Goal: Transaction & Acquisition: Book appointment/travel/reservation

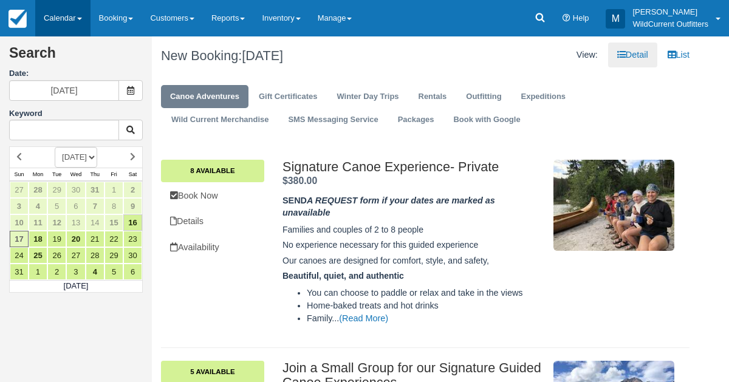
click at [70, 16] on link "Calendar" at bounding box center [62, 18] width 55 height 36
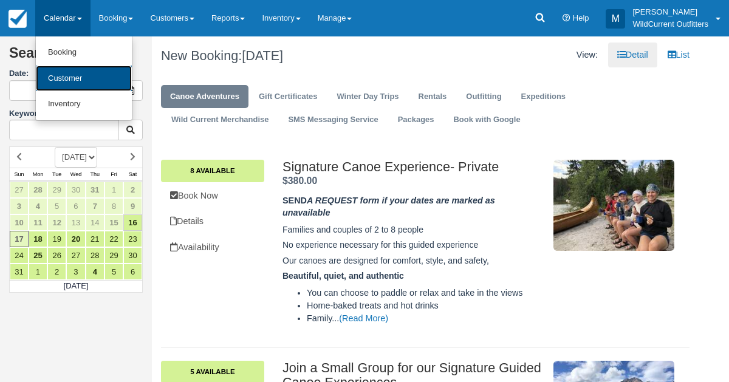
click at [66, 68] on link "Customer" at bounding box center [84, 79] width 96 height 26
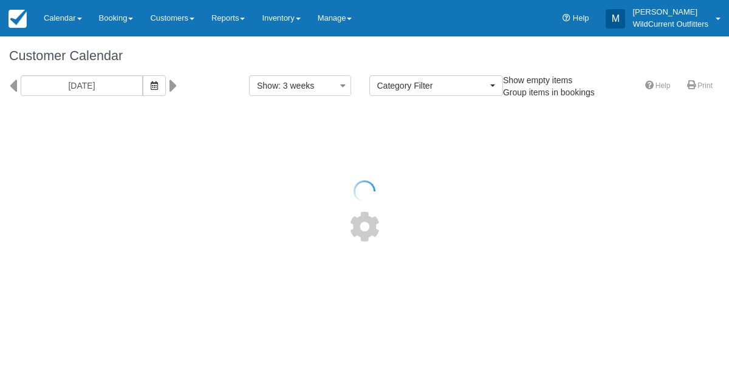
select select
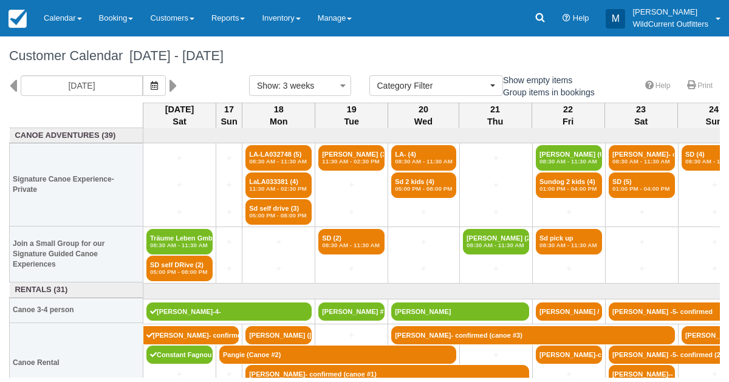
scroll to position [9, 0]
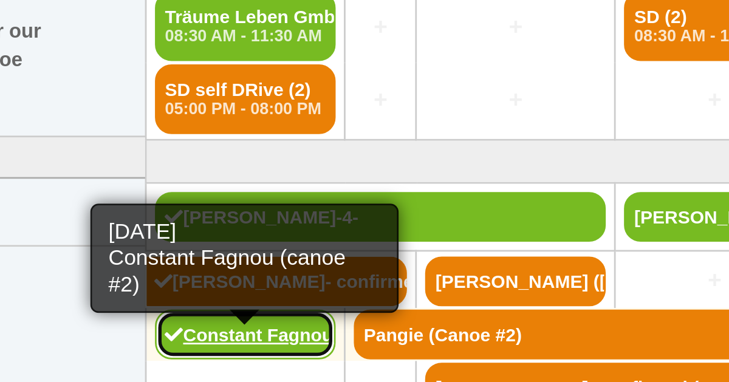
click at [163, 340] on link "Constant Fagnou (canoe #2)" at bounding box center [179, 346] width 66 height 18
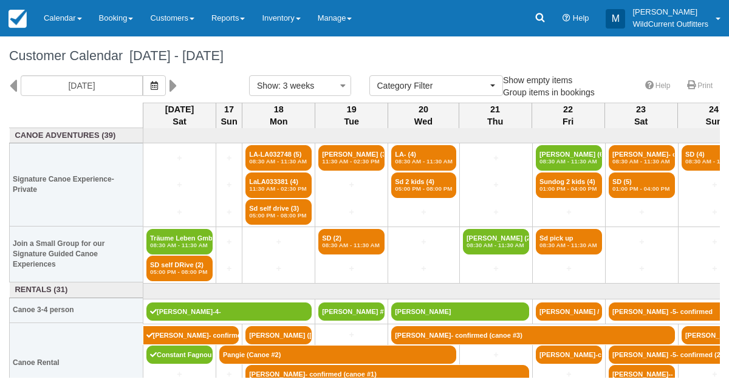
select select
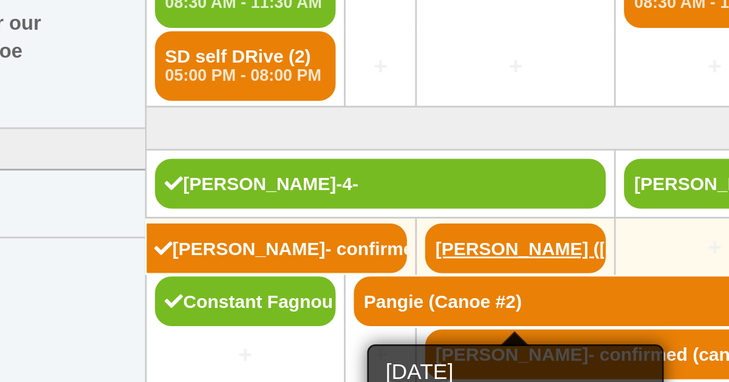
scroll to position [26, 0]
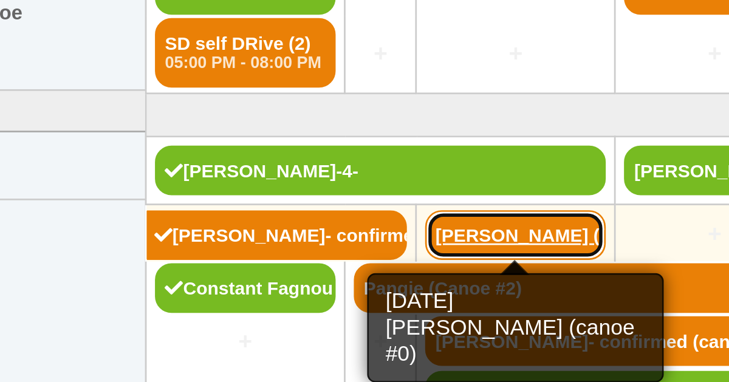
click at [285, 309] on link "Cody Parkinson (cano" at bounding box center [278, 310] width 66 height 18
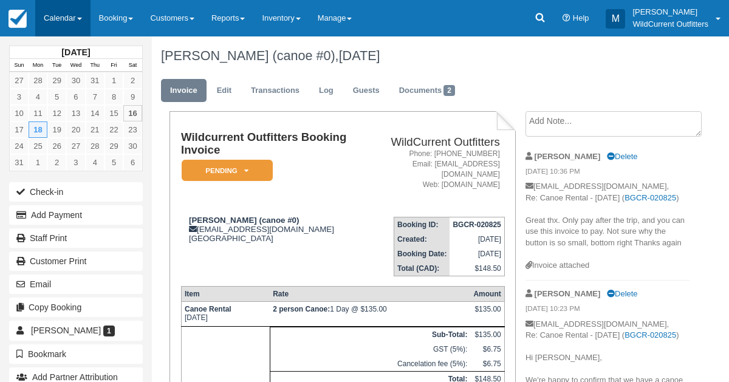
click at [59, 12] on link "Calendar" at bounding box center [62, 18] width 55 height 36
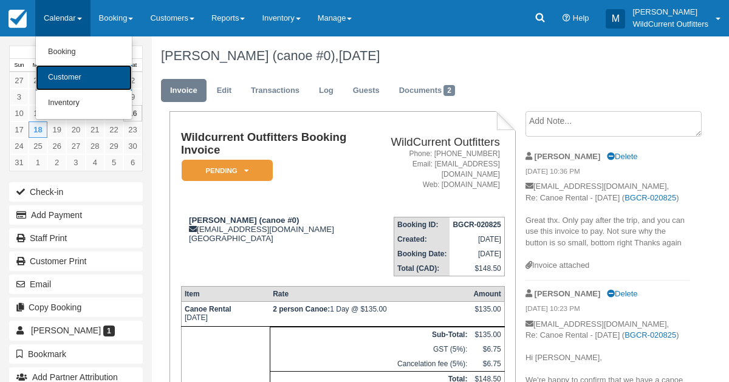
click at [59, 69] on link "Customer" at bounding box center [84, 78] width 96 height 26
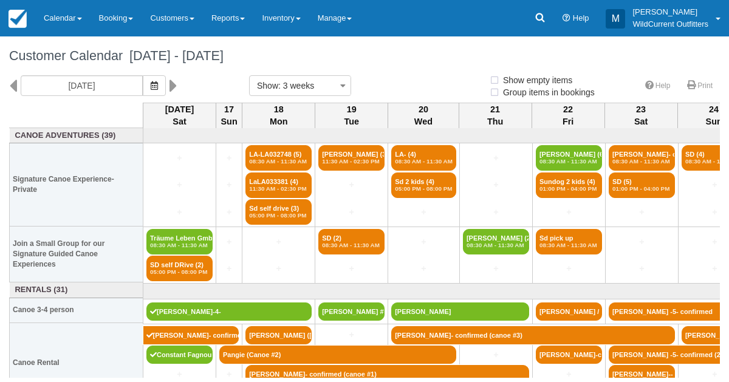
select select
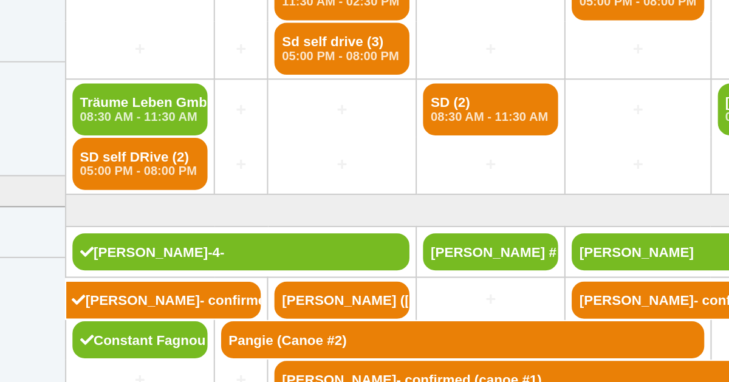
scroll to position [26, 0]
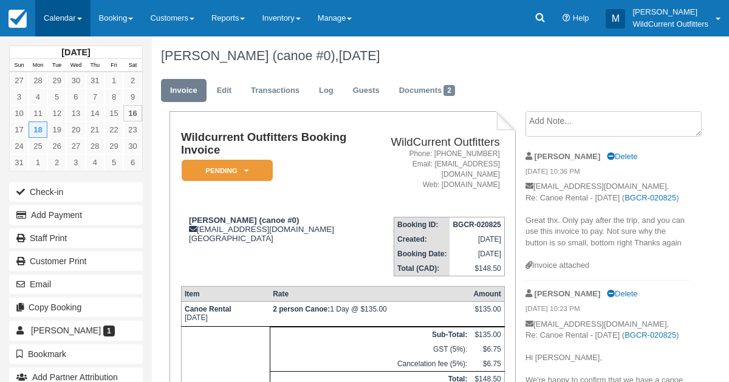
click at [61, 12] on link "Calendar" at bounding box center [62, 18] width 55 height 36
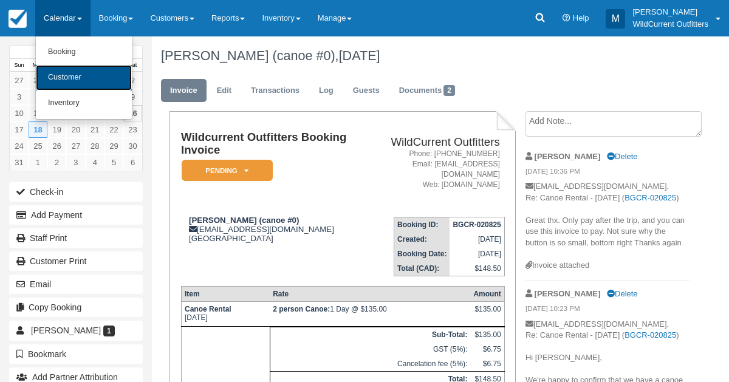
click at [64, 75] on link "Customer" at bounding box center [84, 78] width 96 height 26
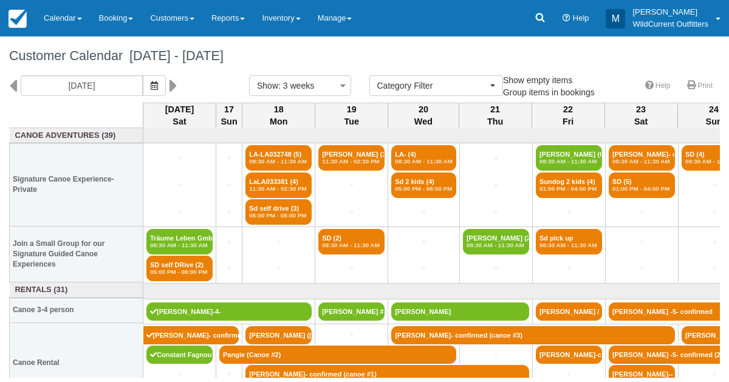
select select
click at [13, 89] on icon at bounding box center [13, 85] width 8 height 21
type input "07/26/25"
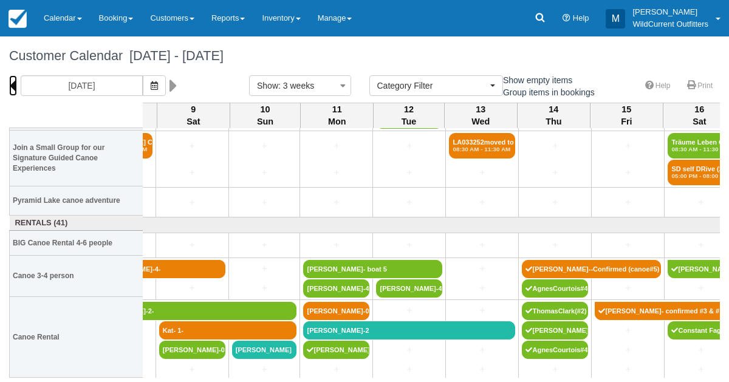
scroll to position [123, 972]
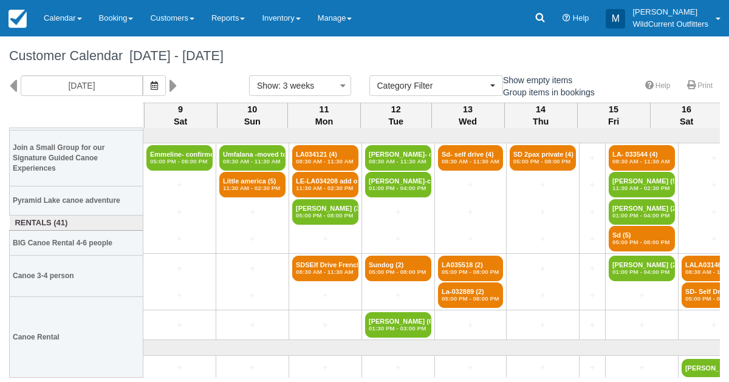
select select
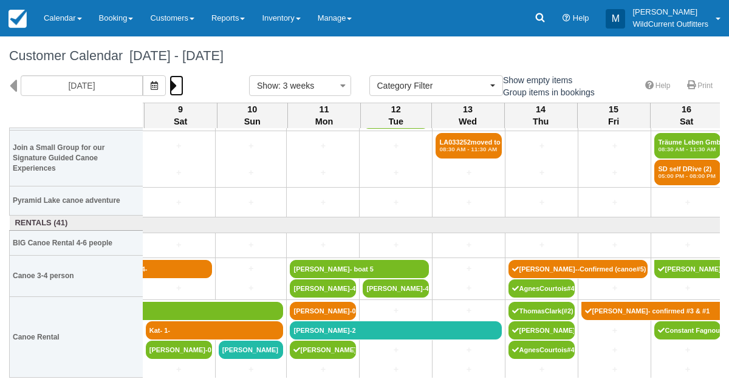
click at [177, 87] on icon at bounding box center [173, 85] width 8 height 21
type input "08/17/25"
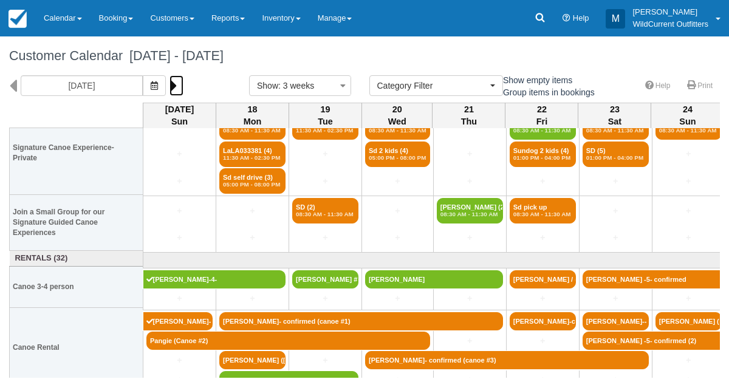
scroll to position [39, 0]
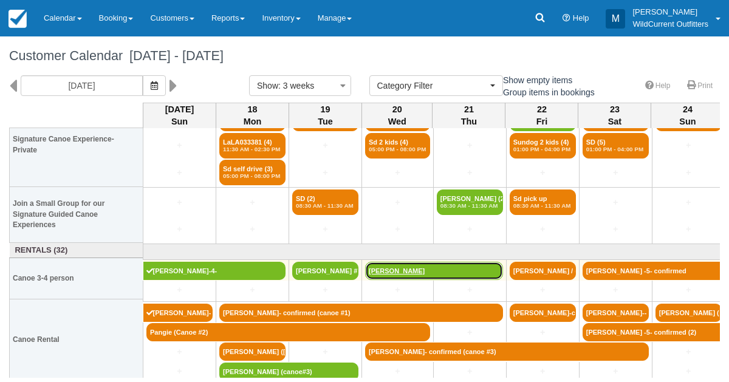
click at [406, 272] on link "[PERSON_NAME]" at bounding box center [434, 271] width 138 height 18
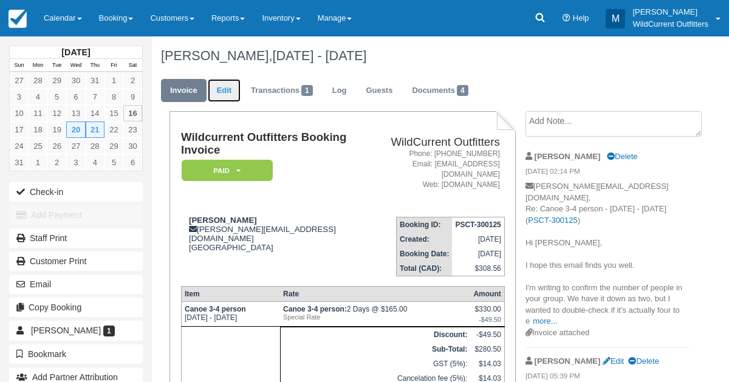
click at [222, 89] on link "Edit" at bounding box center [224, 91] width 33 height 24
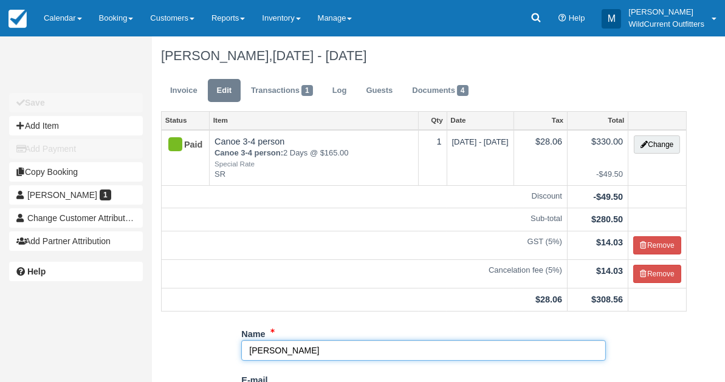
click at [314, 352] on input "[PERSON_NAME]" at bounding box center [423, 350] width 364 height 21
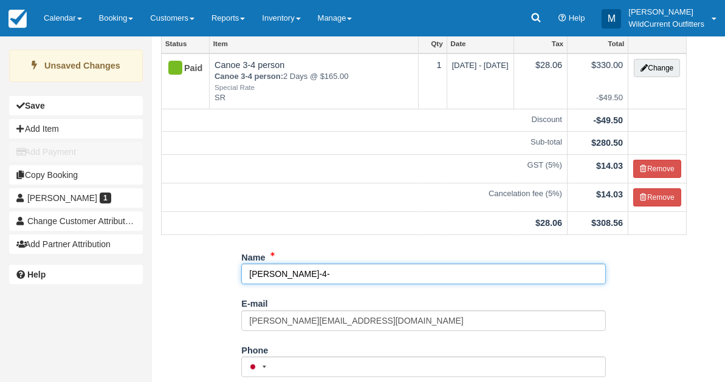
scroll to position [261, 0]
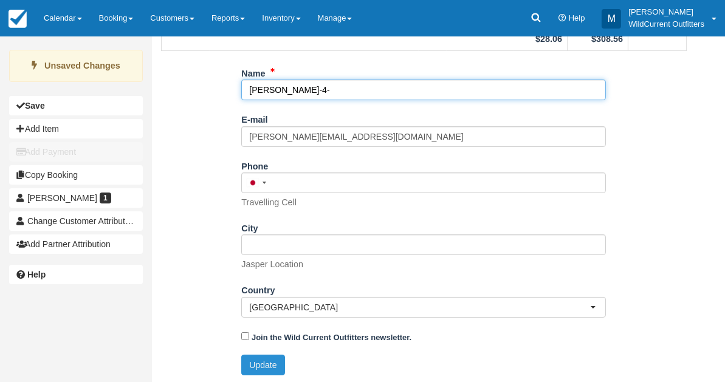
type input "[PERSON_NAME]-4-"
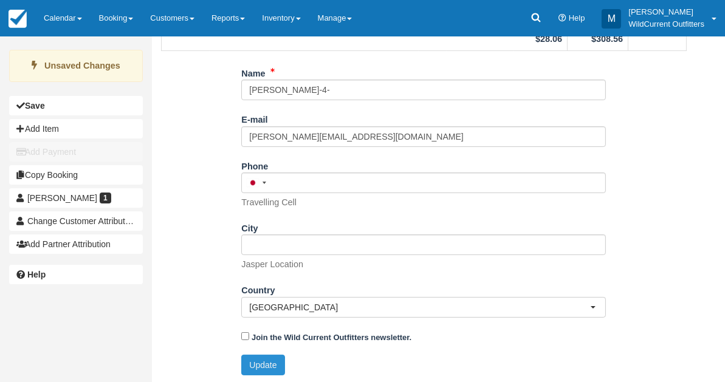
click at [278, 361] on button "Update" at bounding box center [262, 365] width 43 height 21
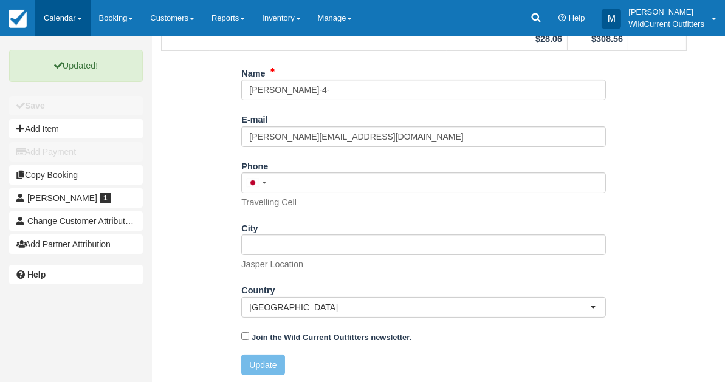
click at [60, 16] on link "Calendar" at bounding box center [62, 18] width 55 height 36
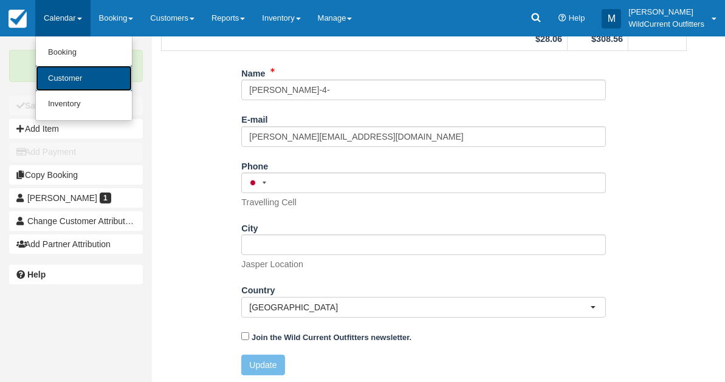
click at [62, 77] on link "Customer" at bounding box center [84, 79] width 96 height 26
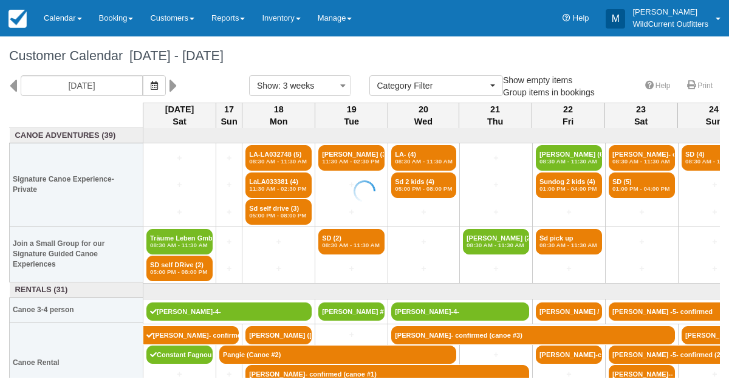
select select
click at [62, 77] on input "[DATE]" at bounding box center [82, 85] width 122 height 21
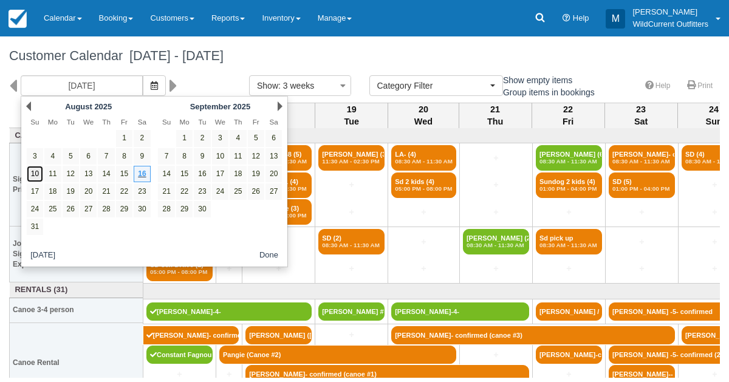
click at [33, 169] on link "10" at bounding box center [35, 174] width 16 height 16
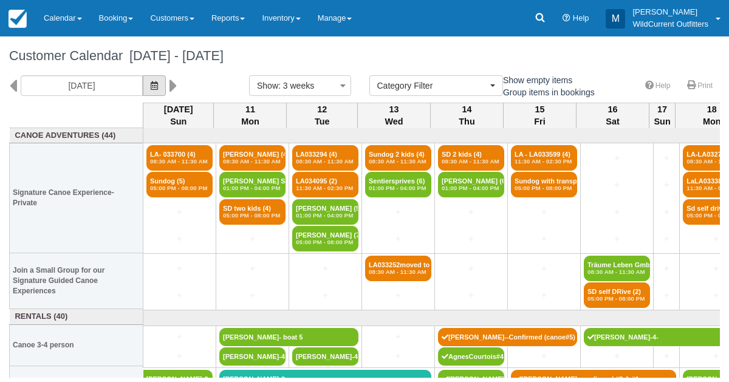
click at [158, 84] on icon "button" at bounding box center [154, 85] width 7 height 9
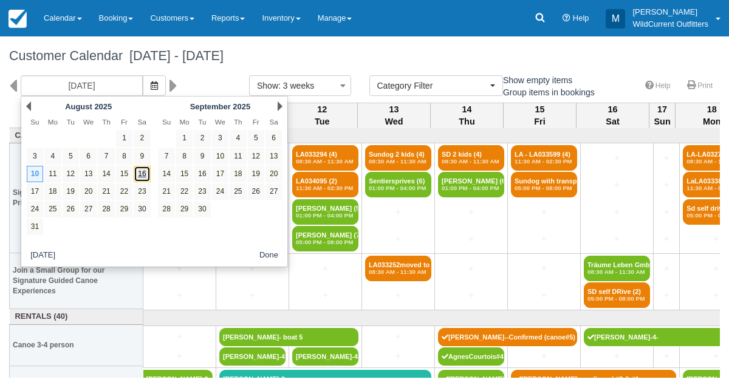
click at [140, 175] on link "16" at bounding box center [142, 174] width 16 height 16
type input "[DATE]"
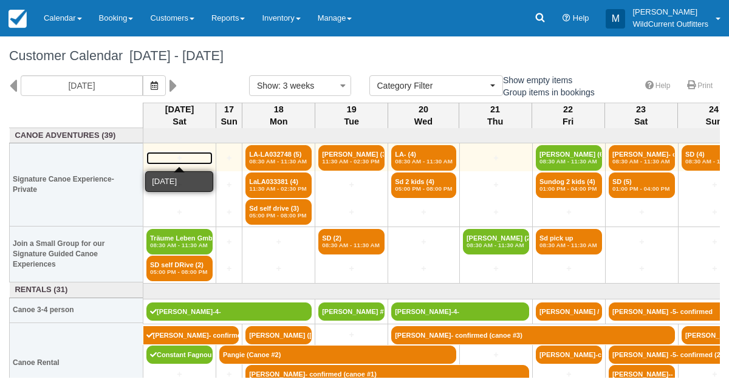
click at [177, 157] on link "+" at bounding box center [179, 158] width 66 height 13
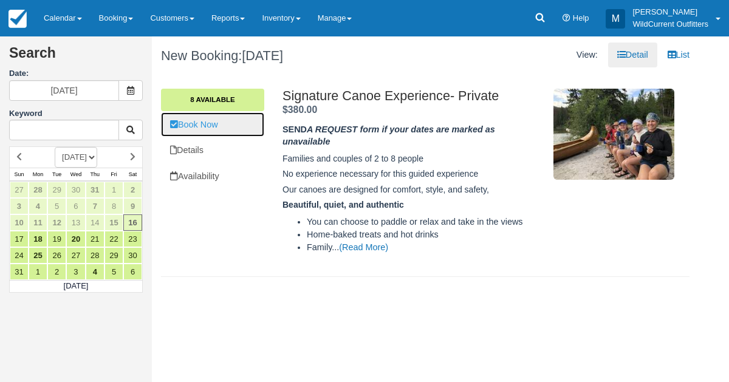
click at [214, 127] on link "Book Now" at bounding box center [212, 124] width 103 height 25
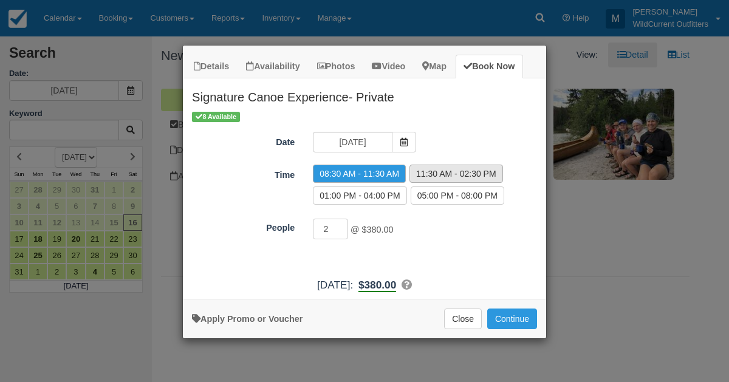
click at [444, 165] on label "11:30 AM - 02:30 PM" at bounding box center [456, 174] width 94 height 18
radio input "true"
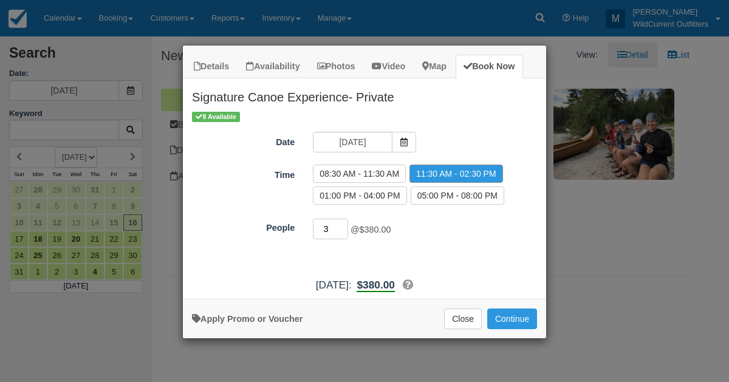
click at [343, 224] on input "3" at bounding box center [330, 229] width 35 height 21
click at [343, 224] on input "4" at bounding box center [330, 229] width 35 height 21
type input "5"
click at [343, 224] on input "5" at bounding box center [330, 229] width 35 height 21
click at [509, 313] on button "Continue" at bounding box center [512, 319] width 50 height 21
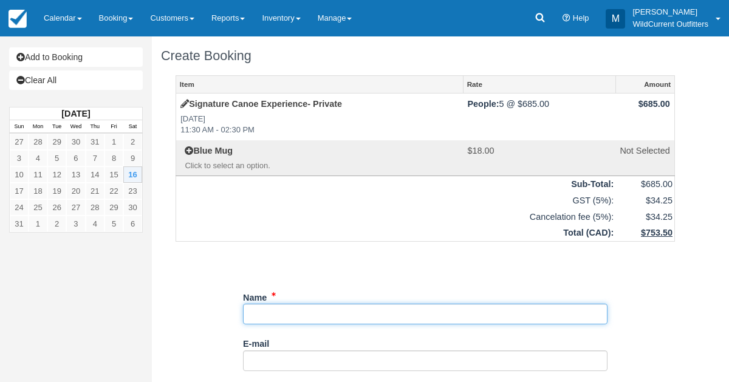
click at [303, 315] on input "Name" at bounding box center [425, 314] width 364 height 21
paste input "Carmen Jacob <carmen.jacob@gmail.com"
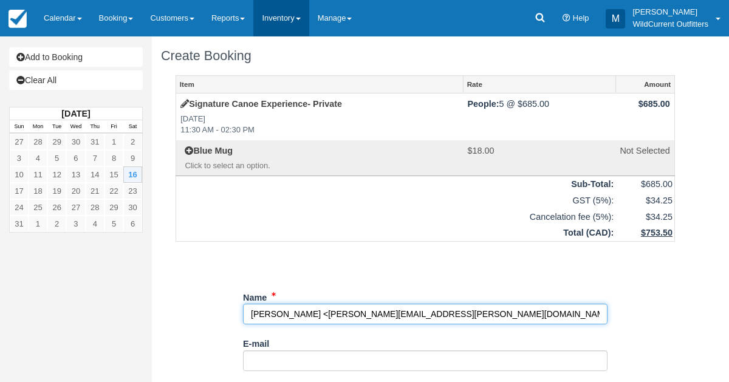
type input "Carmen Jacob <carmen.jacob@gmail.com"
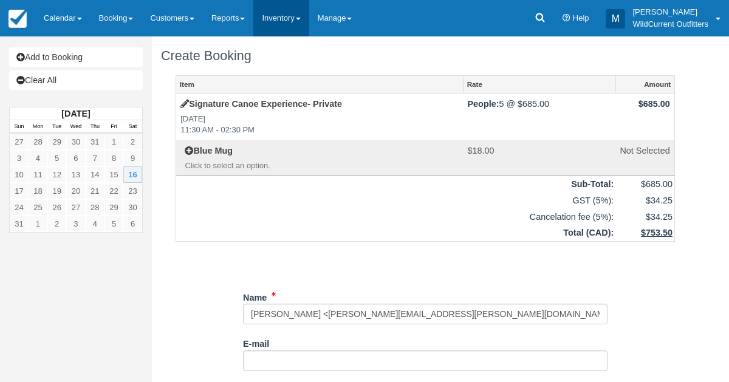
click at [281, 24] on link "Inventory" at bounding box center [280, 18] width 55 height 36
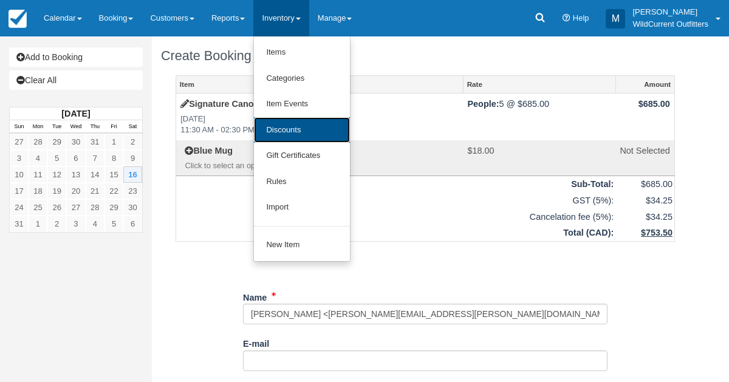
click at [279, 126] on link "Discounts" at bounding box center [302, 130] width 96 height 26
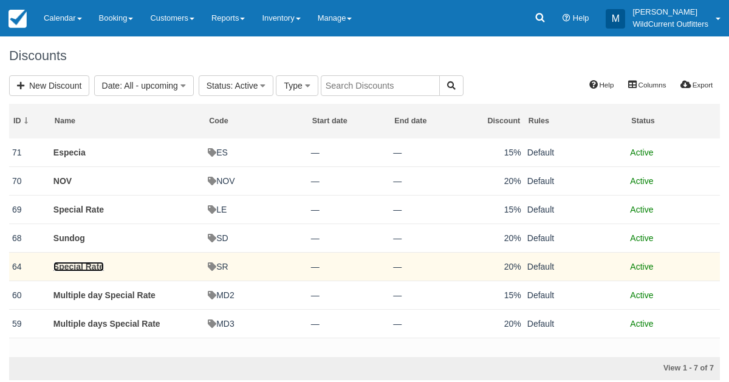
click at [95, 265] on link "Special Rate" at bounding box center [78, 267] width 50 height 10
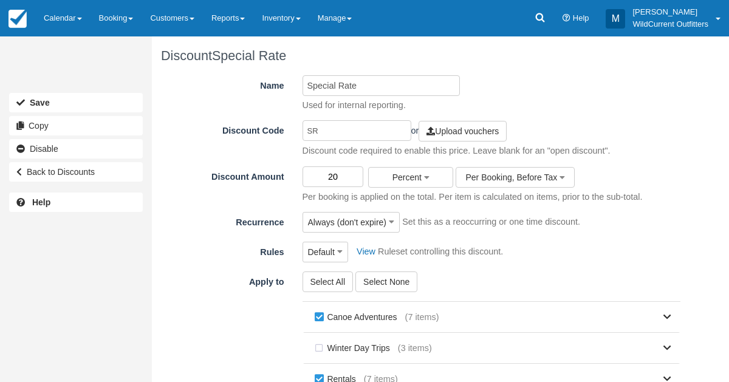
click at [340, 174] on input "20" at bounding box center [332, 176] width 61 height 21
type input "2"
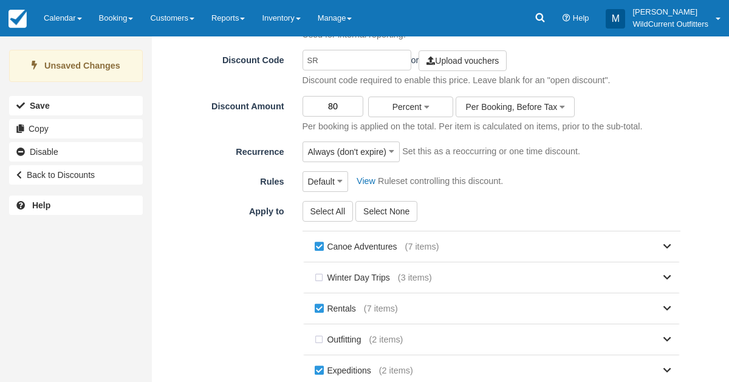
scroll to position [241, 0]
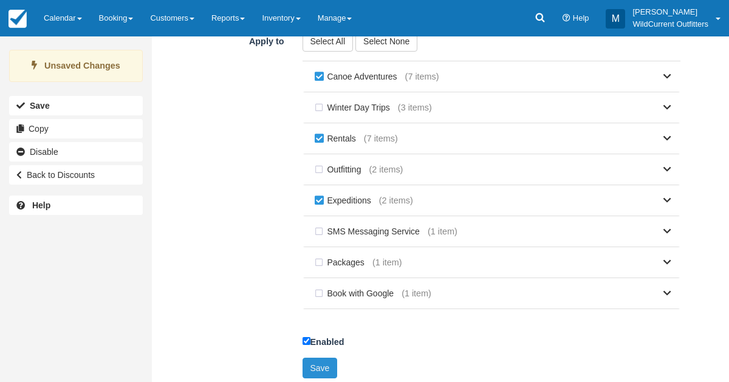
type input "80"
click at [316, 358] on button "Save" at bounding box center [319, 368] width 35 height 21
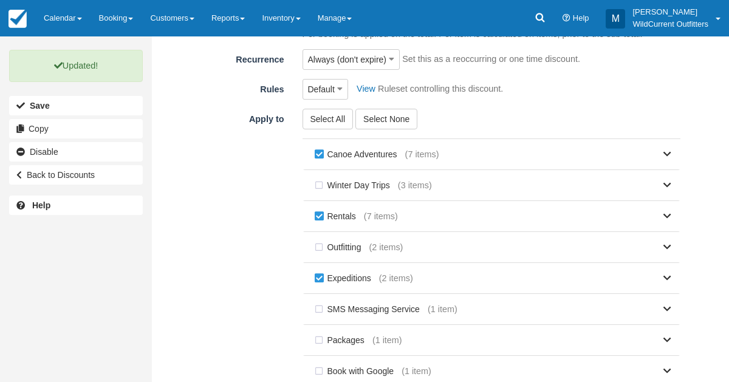
scroll to position [241, 0]
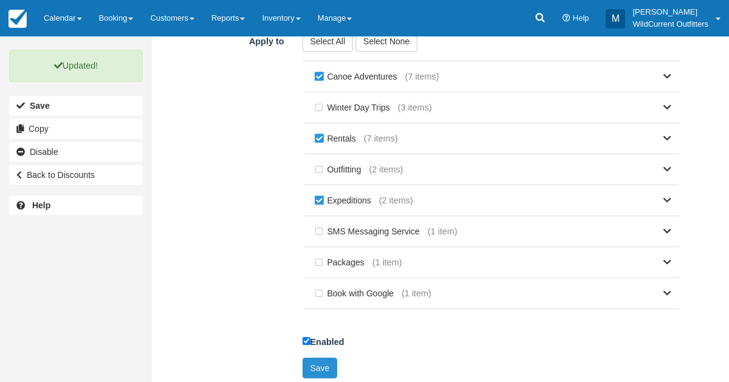
click at [310, 366] on button "Save" at bounding box center [319, 368] width 35 height 21
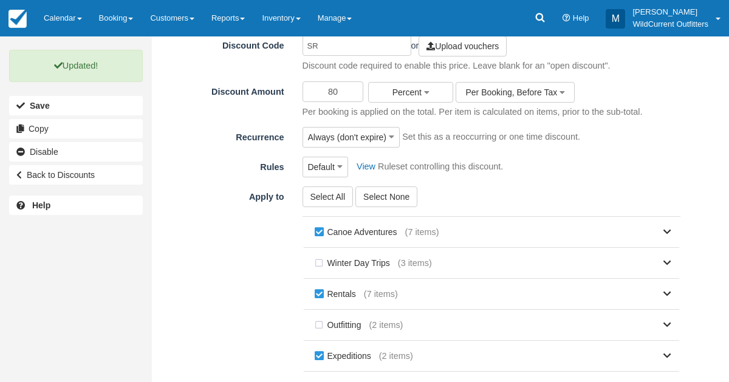
scroll to position [241, 0]
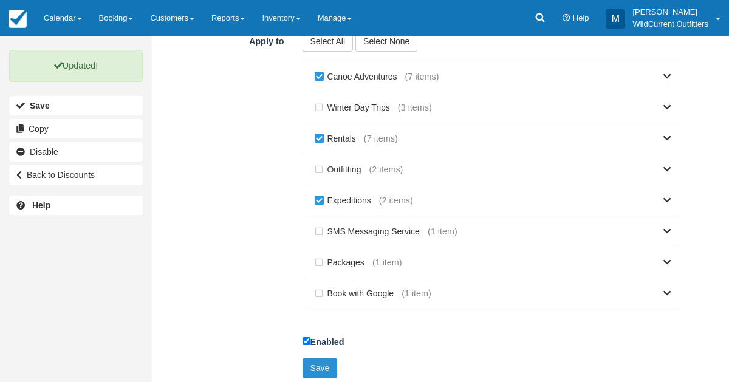
click at [314, 358] on button "Save" at bounding box center [319, 368] width 35 height 21
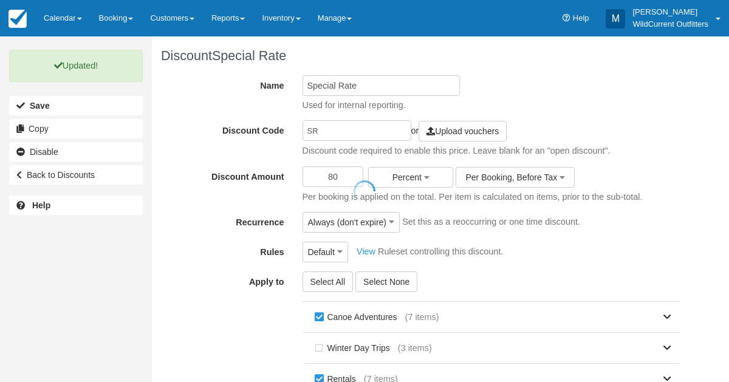
scroll to position [236, 0]
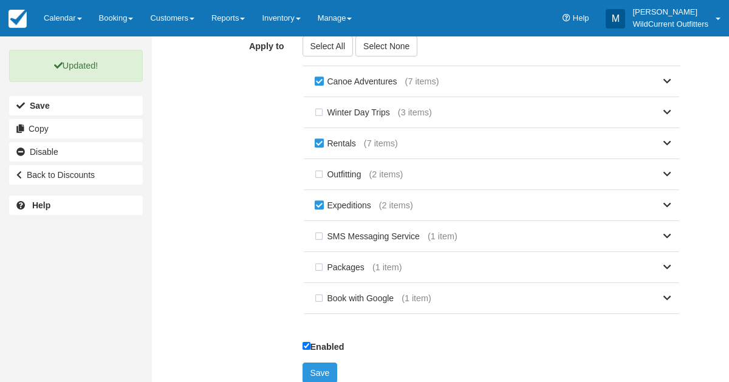
scroll to position [236, 0]
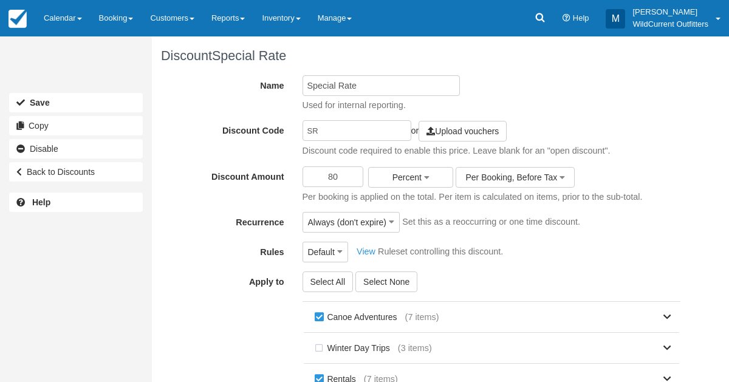
scroll to position [236, 0]
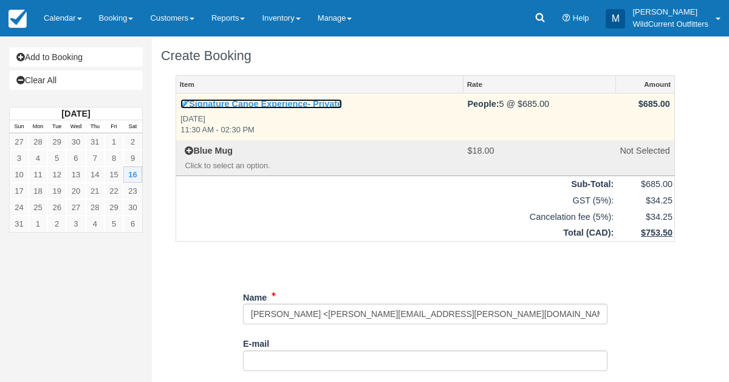
click at [183, 106] on icon at bounding box center [184, 104] width 9 height 9
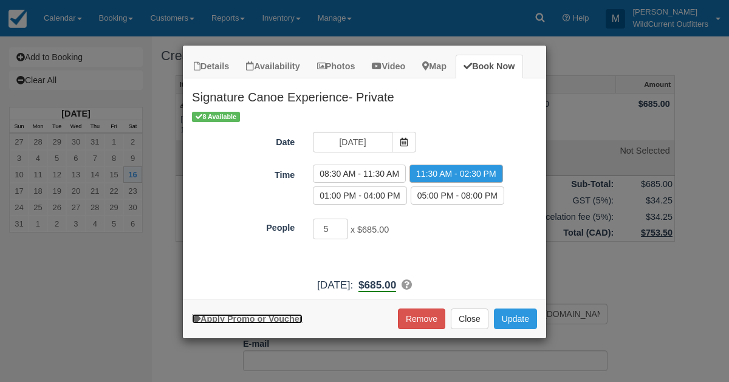
click at [228, 317] on link "Apply Promo or Voucher" at bounding box center [247, 319] width 111 height 10
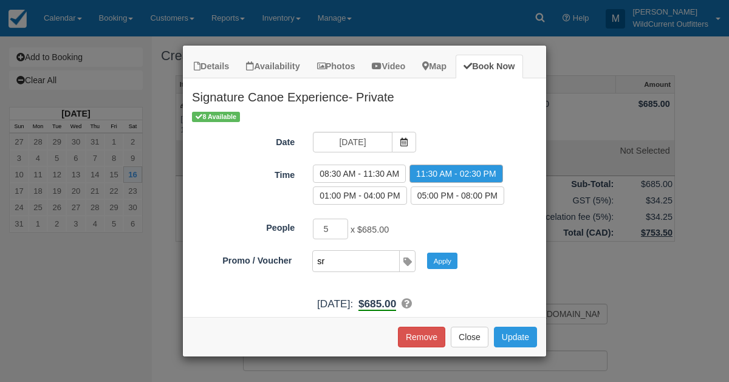
type input "SR"
click at [439, 261] on button "Apply" at bounding box center [442, 261] width 30 height 16
click at [505, 327] on button "Update" at bounding box center [515, 337] width 43 height 21
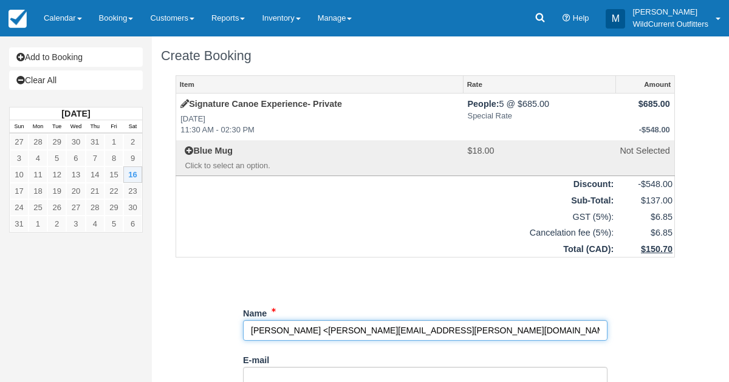
drag, startPoint x: 442, startPoint y: 330, endPoint x: 330, endPoint y: 336, distance: 111.3
click at [330, 336] on input "Name" at bounding box center [425, 330] width 364 height 21
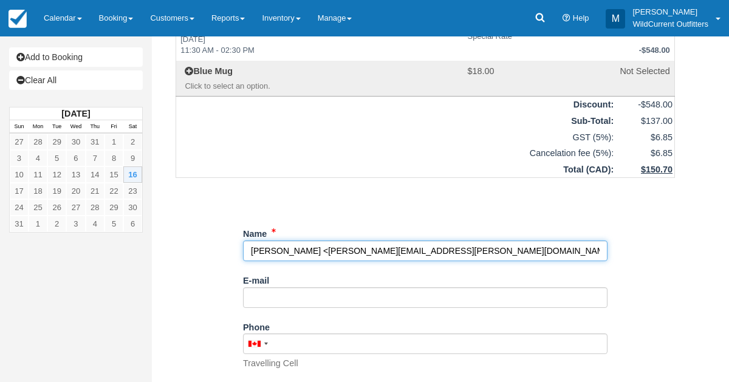
scroll to position [81, 0]
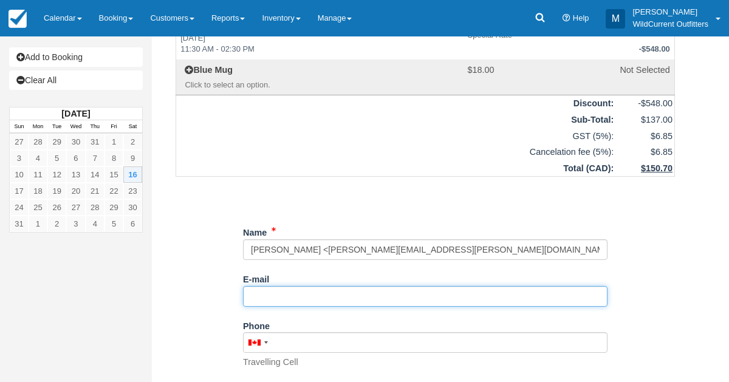
click at [275, 301] on input "E-mail" at bounding box center [425, 296] width 364 height 21
paste input "Carmen Jacob <carmen.jacob@gmail.com"
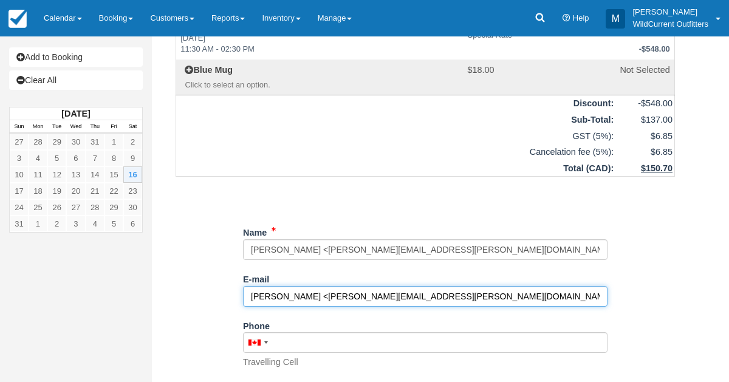
type input "Carmen Jacob <carmen.jacob@gmail.com"
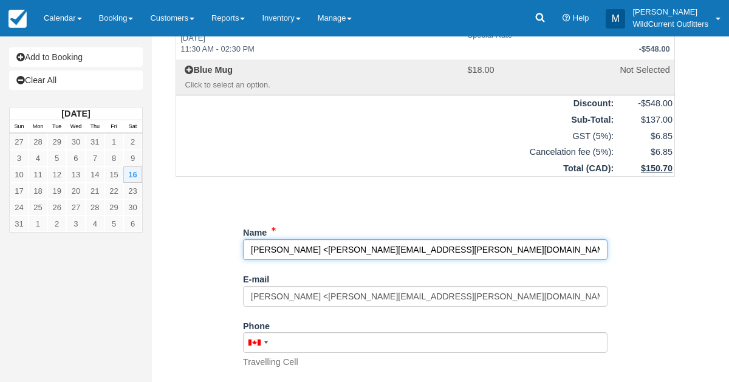
drag, startPoint x: 327, startPoint y: 248, endPoint x: 443, endPoint y: 253, distance: 116.1
click at [443, 253] on input "Name" at bounding box center [425, 249] width 364 height 21
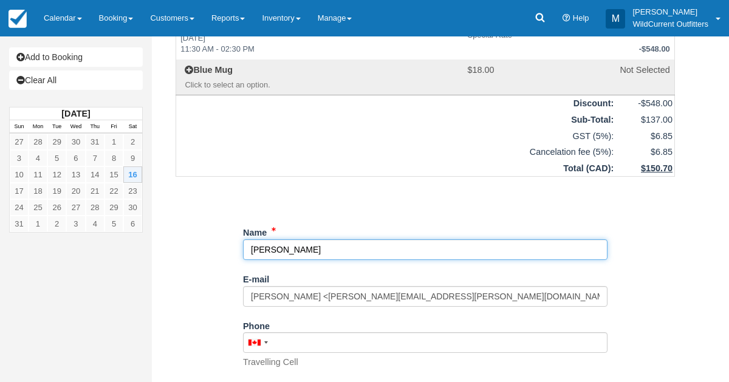
type input "Carmen Jacob"
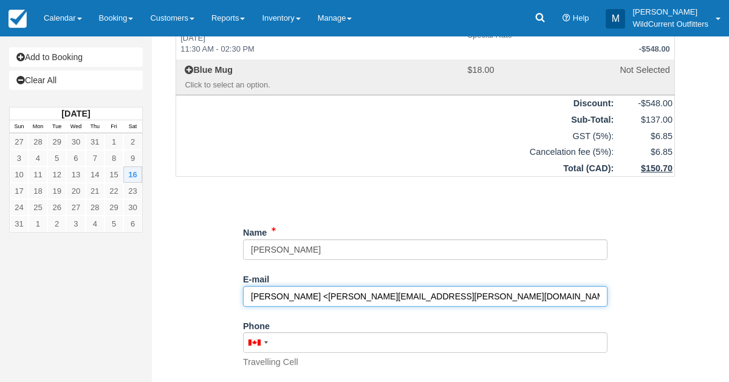
drag, startPoint x: 442, startPoint y: 294, endPoint x: 327, endPoint y: 299, distance: 114.9
click at [327, 299] on input "Carmen Jacob <carmen.jacob@gmail.com" at bounding box center [425, 296] width 364 height 21
click at [322, 296] on input "Carmen Jacob <carmen.jacob@gmail.com" at bounding box center [425, 296] width 364 height 21
drag, startPoint x: 330, startPoint y: 296, endPoint x: 259, endPoint y: 306, distance: 71.7
click at [259, 306] on div "E-mail Carmen Jacob <carmen.jacob@gmail.com Did you mean ?" at bounding box center [425, 292] width 364 height 47
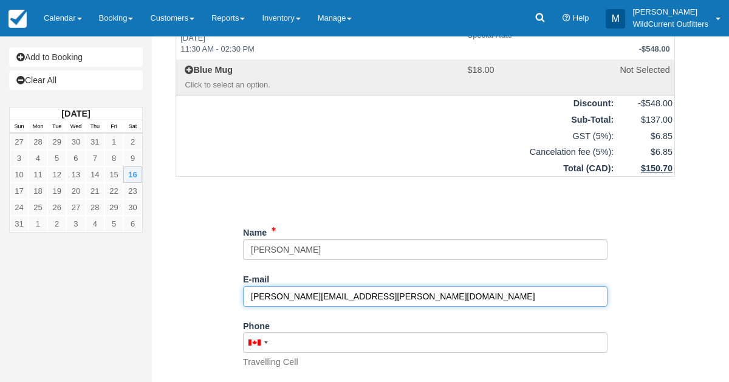
type input "carmen.jacob@gmail.com"
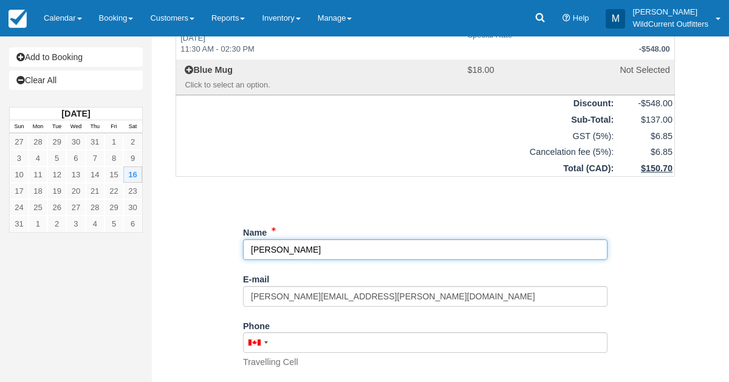
click at [269, 247] on input "Name" at bounding box center [425, 249] width 364 height 21
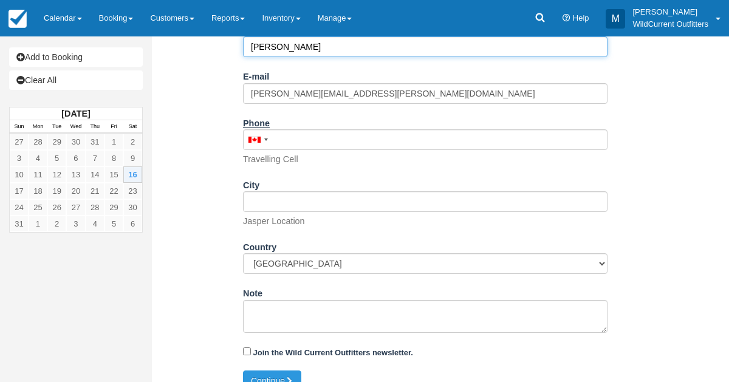
scroll to position [300, 0]
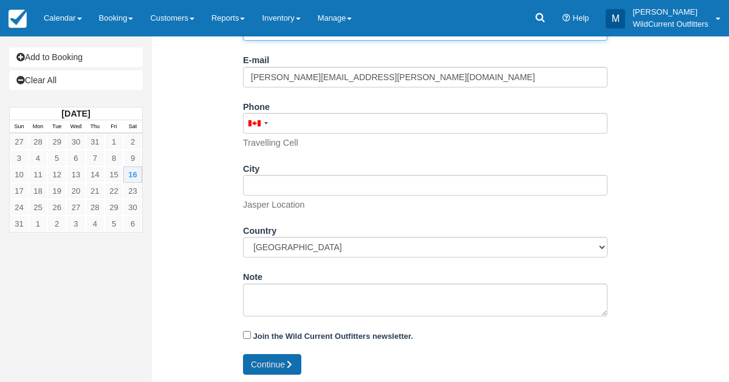
type input "Carmen Jacob"
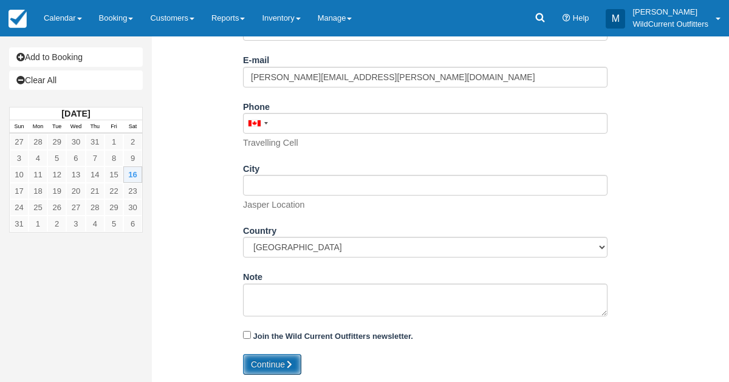
click at [268, 359] on button "Continue" at bounding box center [272, 364] width 58 height 21
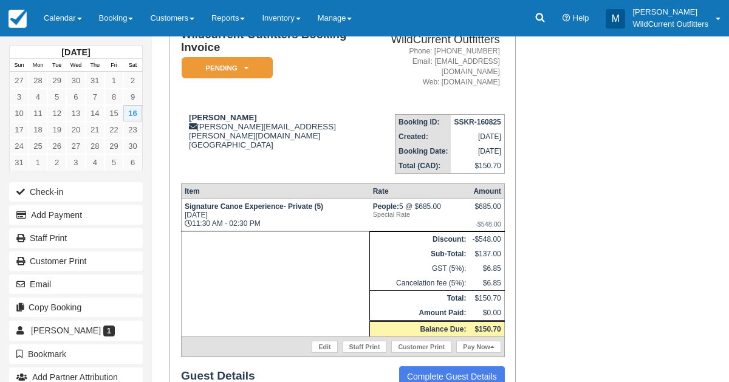
scroll to position [100, 0]
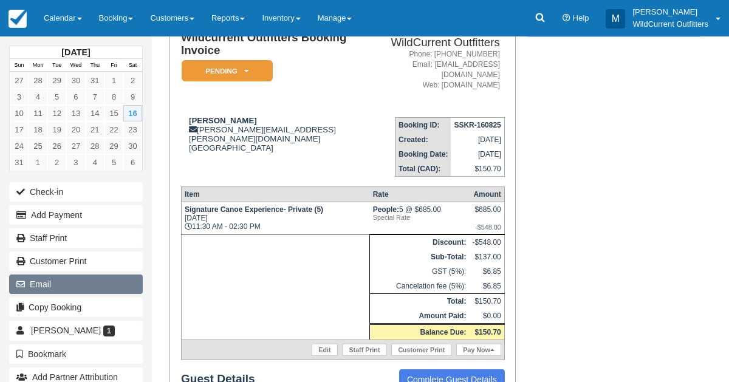
click at [93, 289] on button "Email" at bounding box center [76, 284] width 134 height 19
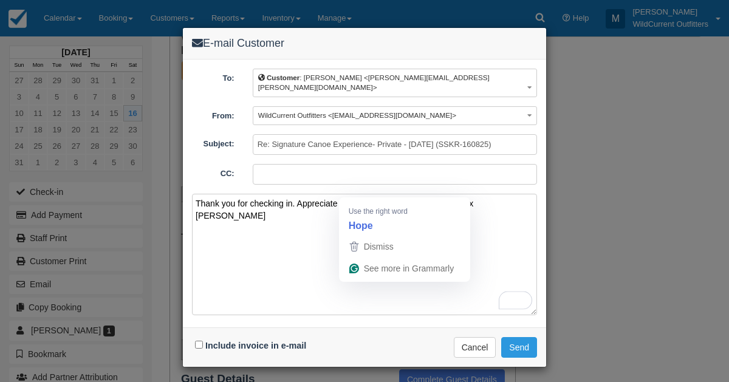
click at [366, 194] on textarea "Thank you for checking in. Appreciate it. Hop eto see you again soon. Thx MIke" at bounding box center [364, 254] width 345 height 121
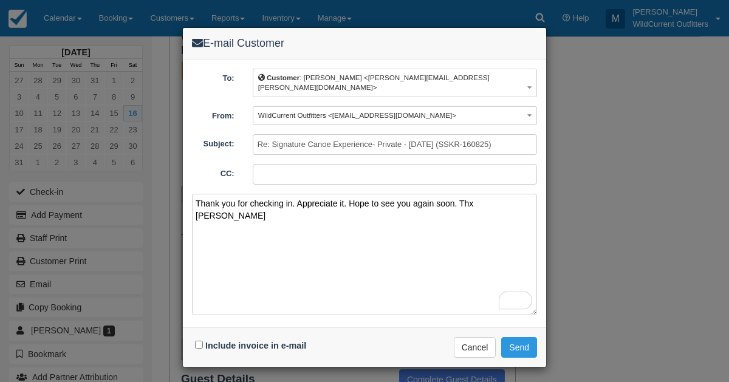
type textarea "Thank you for checking in. Appreciate it. Hope to see you again soon. Thx MIke"
click at [197, 341] on input "Include invoice in e-mail" at bounding box center [199, 345] width 8 height 8
checkbox input "true"
click at [514, 337] on button "Send" at bounding box center [519, 347] width 36 height 21
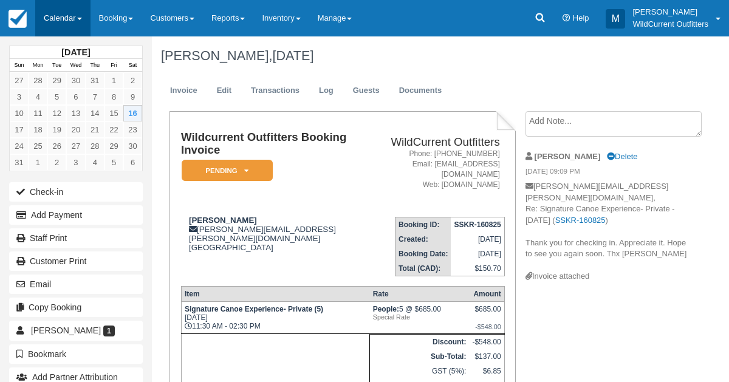
click at [69, 21] on link "Calendar" at bounding box center [62, 18] width 55 height 36
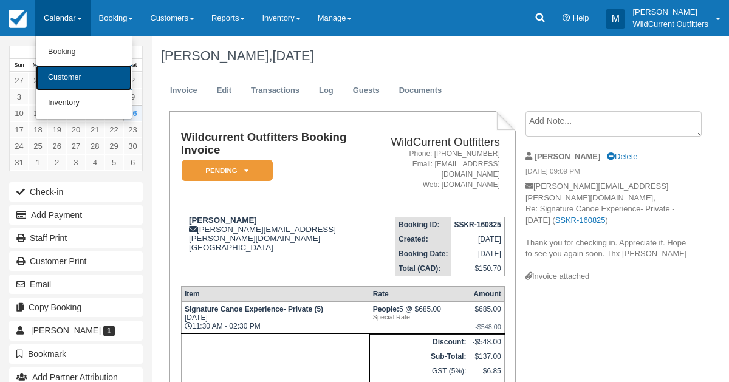
click at [72, 73] on link "Customer" at bounding box center [84, 78] width 96 height 26
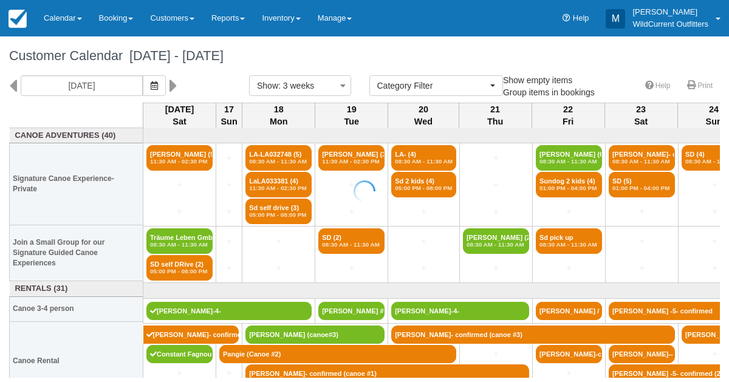
select select
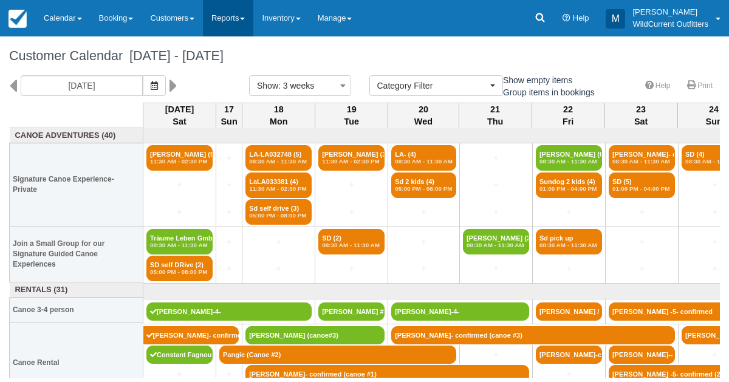
click at [247, 17] on link "Reports" at bounding box center [228, 18] width 50 height 36
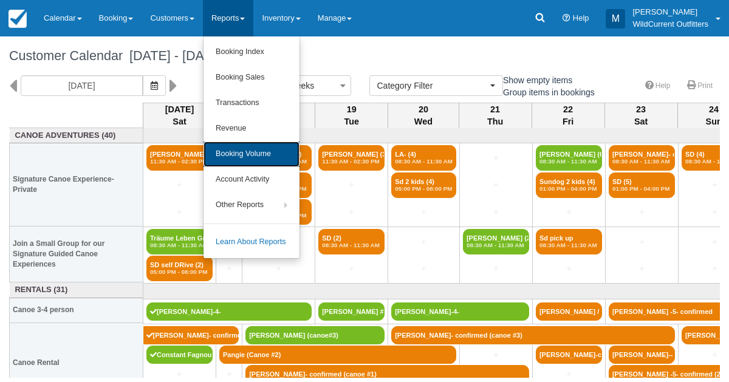
click at [244, 152] on link "Booking Volume" at bounding box center [251, 155] width 96 height 26
